Goal: Check status: Check status

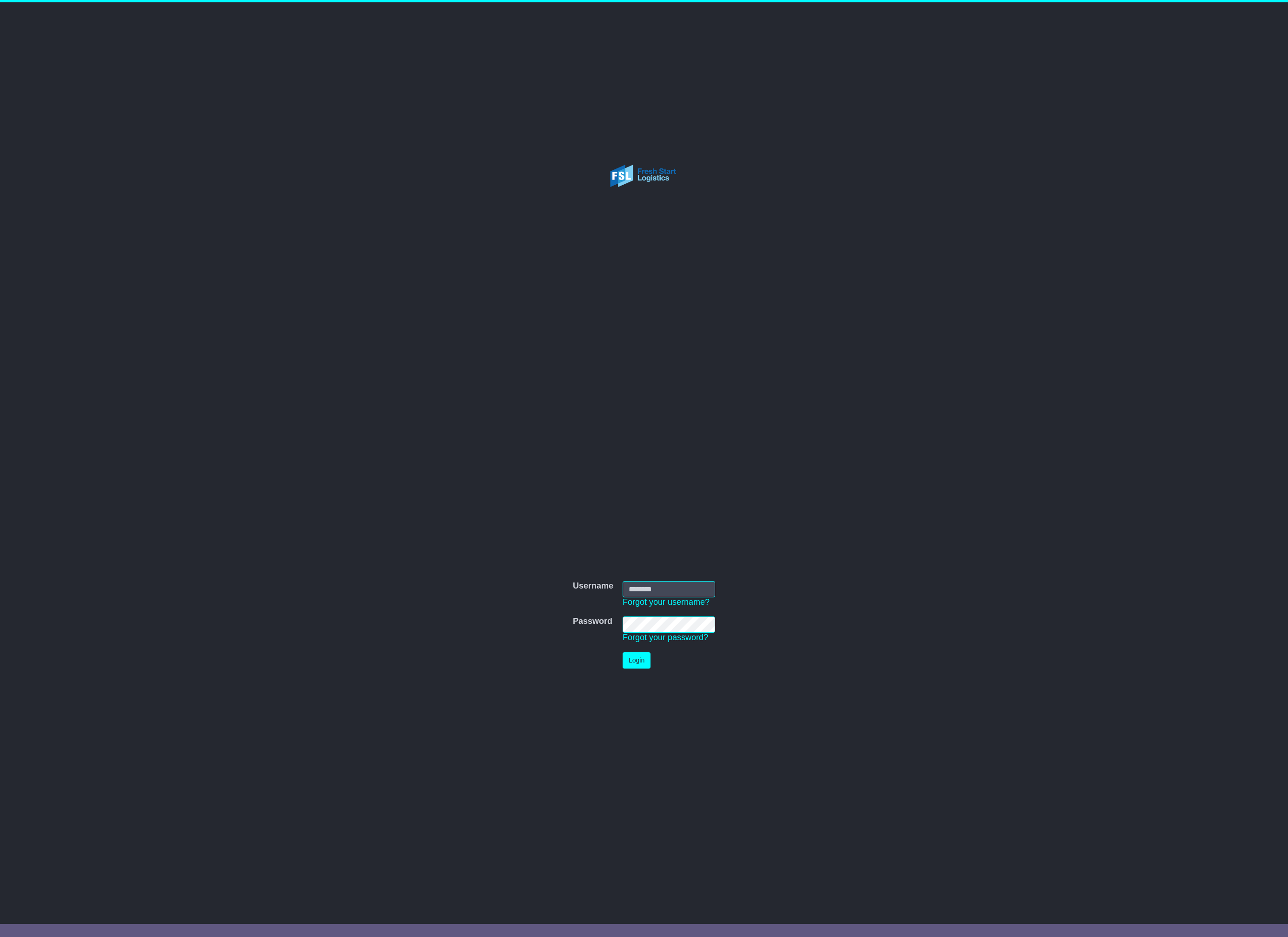
type input "**********"
click at [648, 657] on button "Login" at bounding box center [636, 660] width 28 height 17
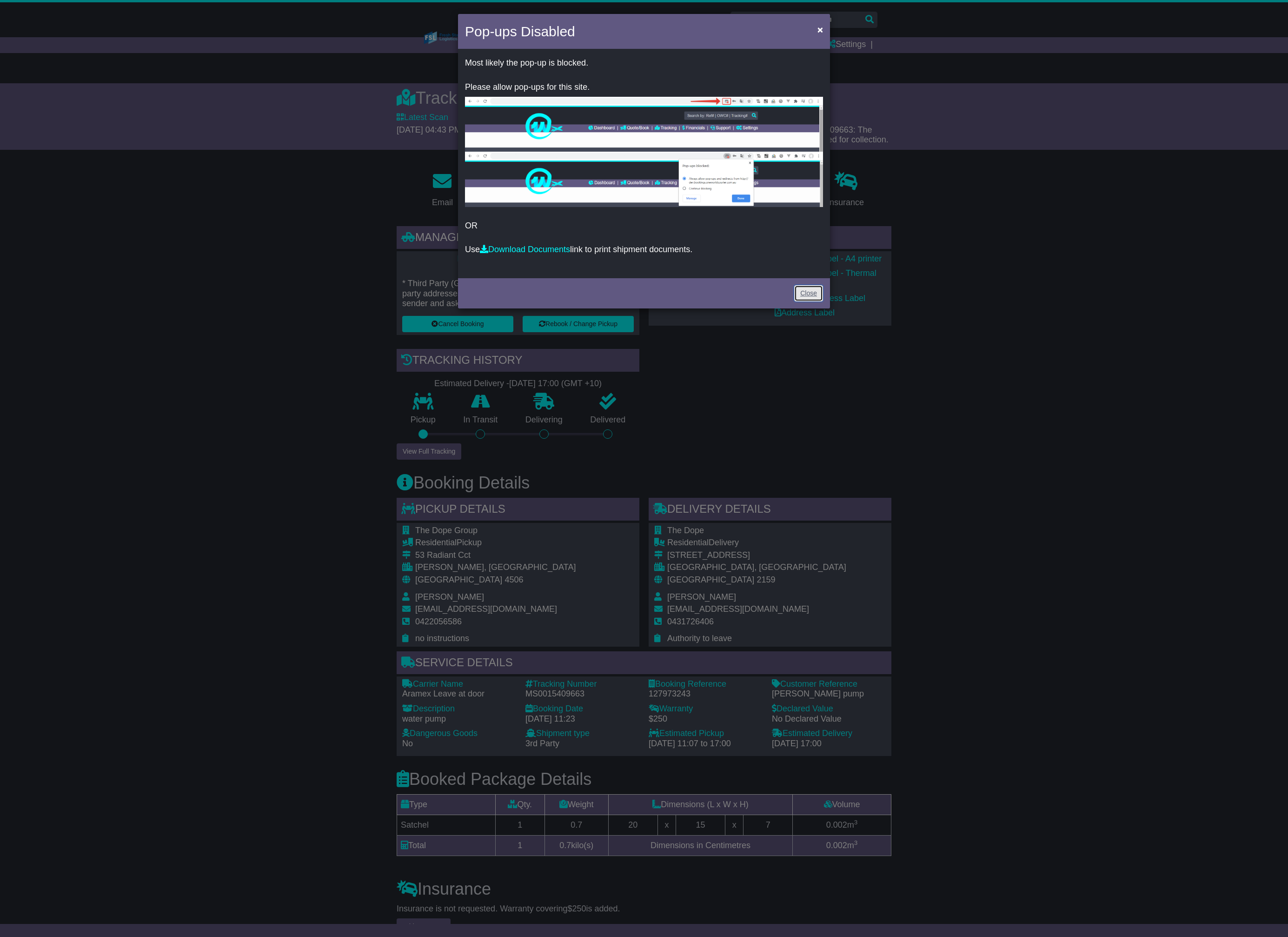
click at [812, 294] on link "Close" at bounding box center [808, 293] width 29 height 17
